Goal: Register for event/course

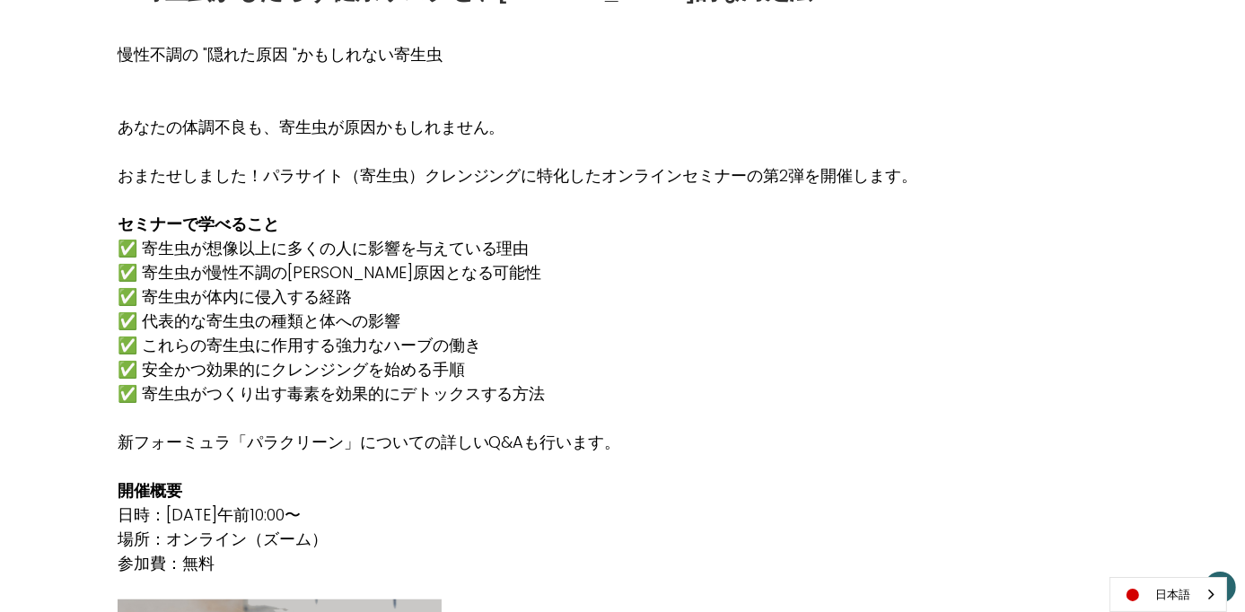
scroll to position [992, 0]
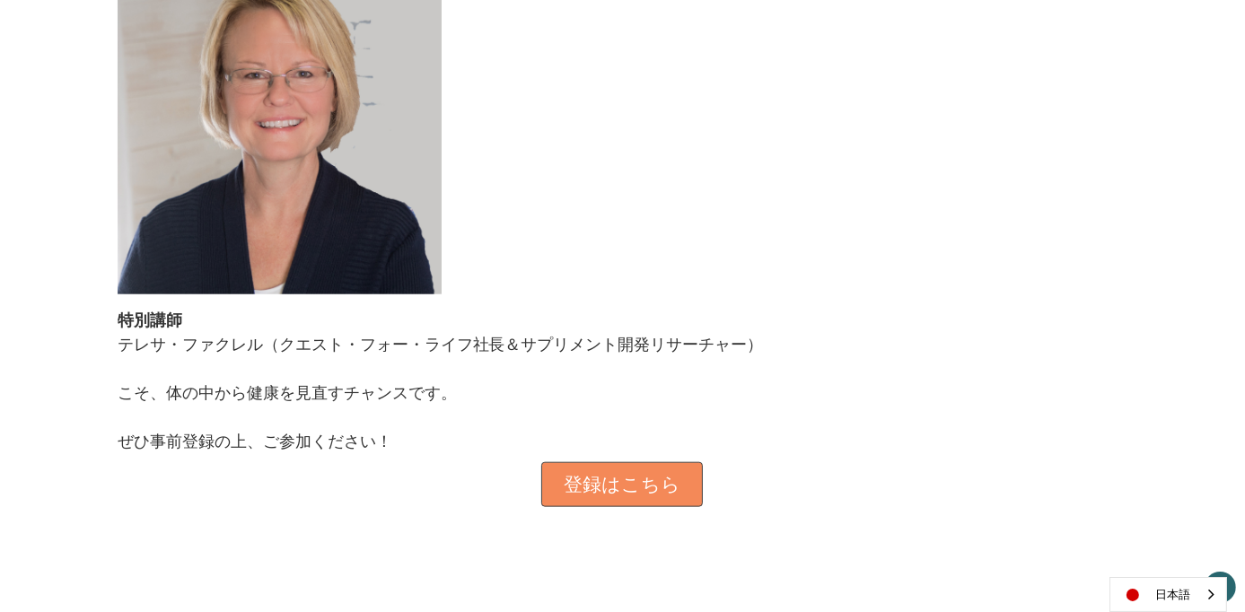
scroll to position [1744, 0]
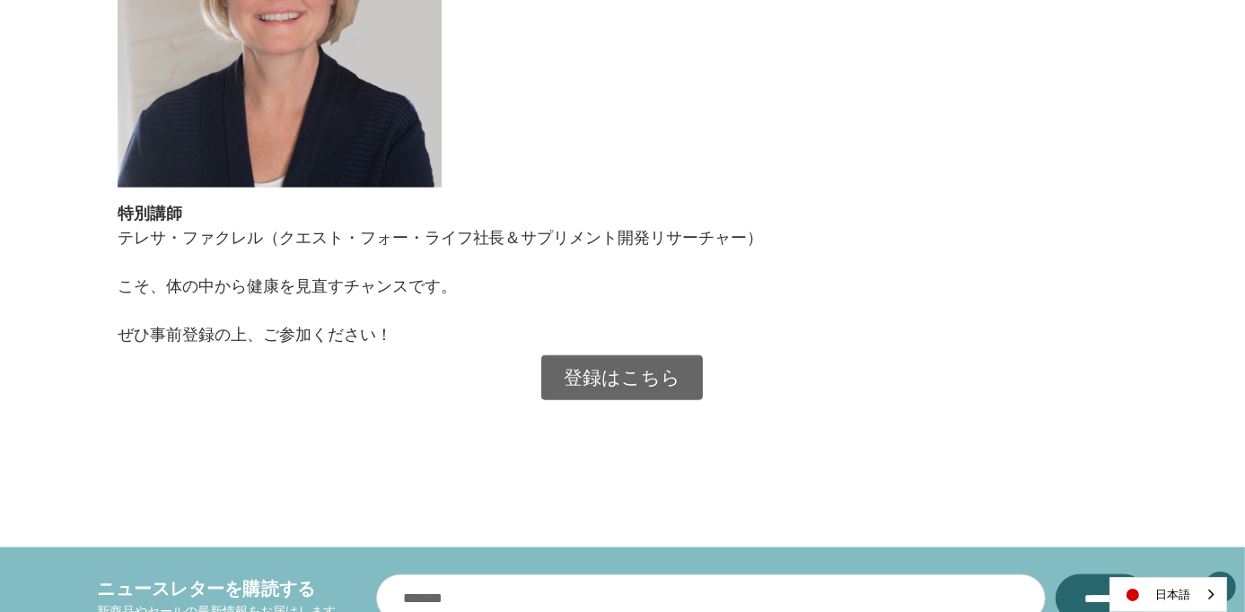
click at [642, 382] on link "登録はこちら" at bounding box center [622, 377] width 162 height 45
